Goal: Complete application form

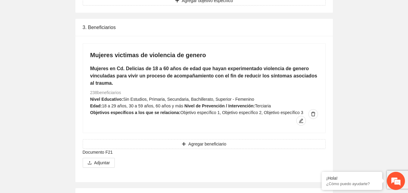
scroll to position [1086, 0]
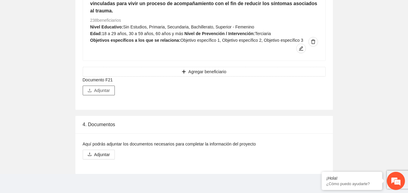
click at [100, 91] on span "Adjuntar" at bounding box center [102, 90] width 16 height 7
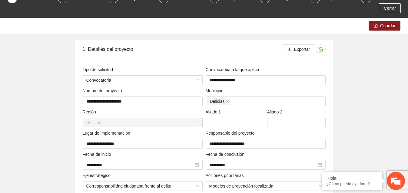
scroll to position [0, 0]
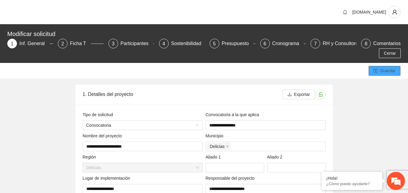
click at [388, 71] on span "Guardar" at bounding box center [387, 71] width 15 height 7
click at [395, 52] on span "Cerrar" at bounding box center [390, 53] width 12 height 7
click at [391, 55] on span "Cerrar" at bounding box center [390, 53] width 12 height 7
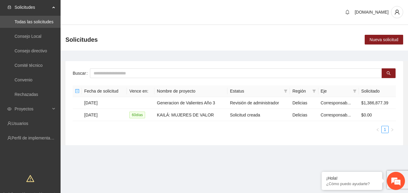
click at [173, 145] on main "Buscar Fecha de solicitud Vence en: Nombre de proyecto Estatus Región Eje Solic…" at bounding box center [235, 101] width 348 height 101
click at [200, 115] on td "KAILÁ: MUJERES DE VALOR" at bounding box center [191, 115] width 73 height 12
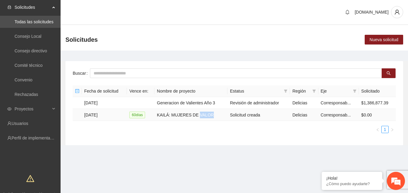
click at [200, 115] on td "KAILÁ: MUJERES DE VALOR" at bounding box center [191, 115] width 73 height 12
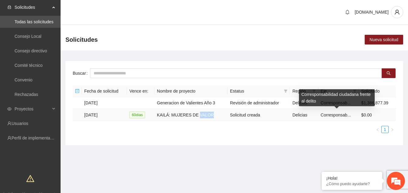
click at [328, 114] on span "Corresponsab..." at bounding box center [336, 115] width 30 height 5
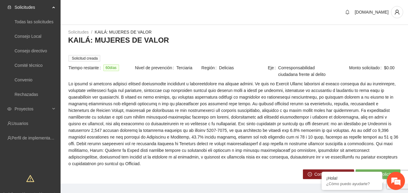
click at [336, 171] on span "Continuar solicitud" at bounding box center [331, 174] width 35 height 7
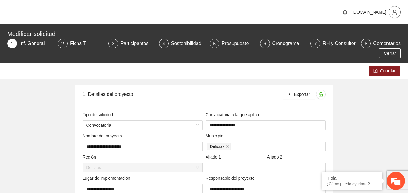
click at [396, 12] on icon "user" at bounding box center [394, 12] width 5 height 5
click at [371, 34] on span "Cerrar sesión" at bounding box center [379, 35] width 38 height 7
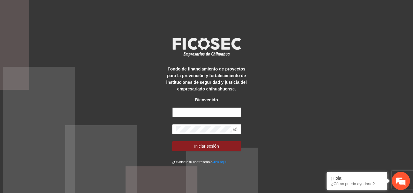
click at [202, 112] on input "text" at bounding box center [206, 113] width 69 height 10
click at [221, 114] on input "text" at bounding box center [206, 113] width 69 height 10
type input "**********"
